Goal: Information Seeking & Learning: Learn about a topic

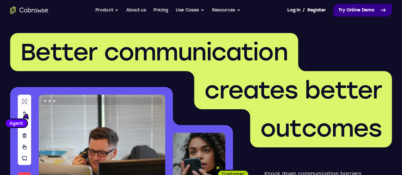
click at [342, 7] on link "Try Online Demo" at bounding box center [362, 10] width 59 height 13
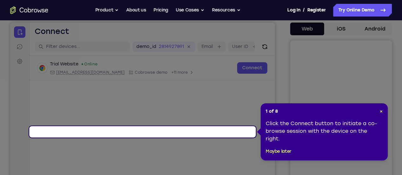
scroll to position [60, 0]
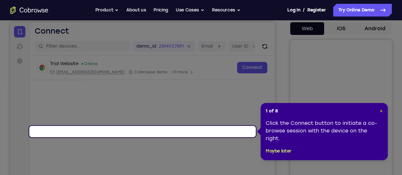
click at [380, 113] on span "×" at bounding box center [381, 110] width 3 height 5
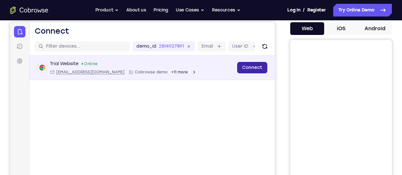
click at [237, 73] on link "Connect" at bounding box center [252, 67] width 30 height 11
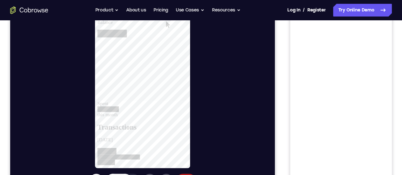
scroll to position [52, 0]
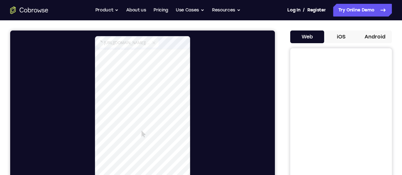
select select "1"
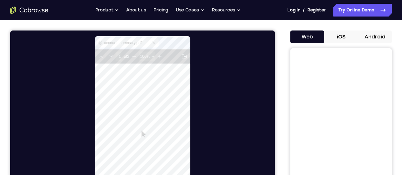
type input "2"
click at [105, 10] on button "Product" at bounding box center [107, 10] width 24 height 13
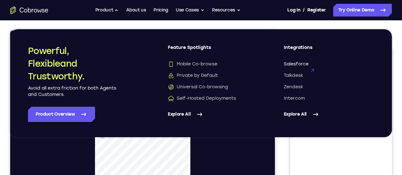
click at [294, 62] on span "Salesforce" at bounding box center [296, 64] width 25 height 6
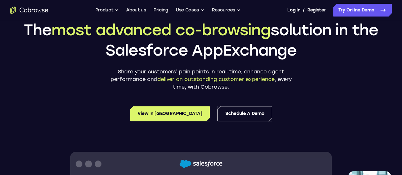
scroll to position [51, 0]
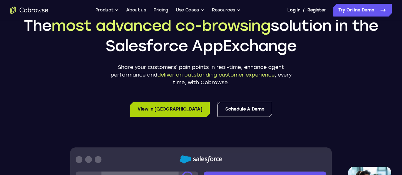
click at [176, 117] on link "View in AppExchange" at bounding box center [170, 109] width 80 height 15
